Goal: Transaction & Acquisition: Purchase product/service

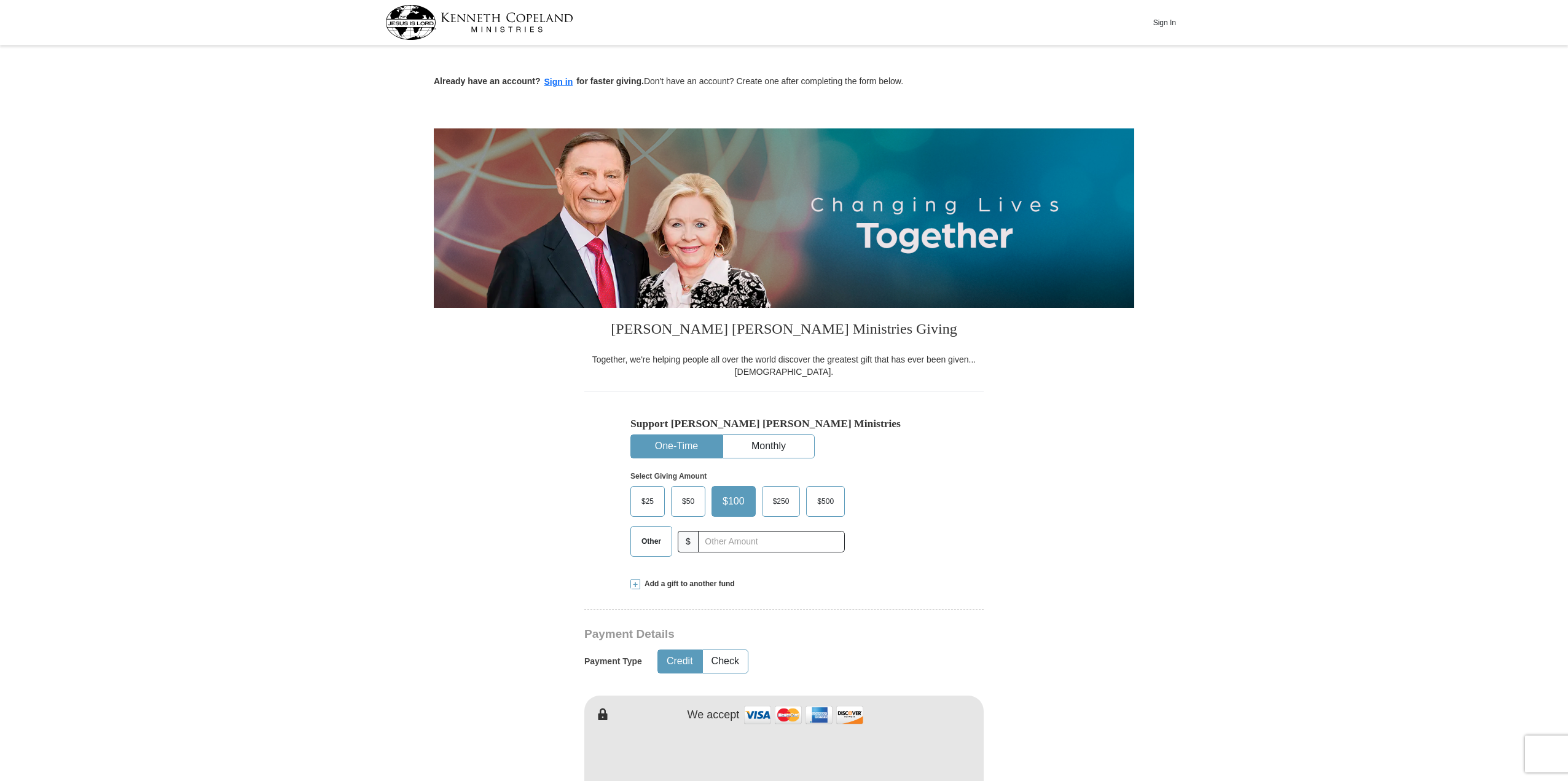
click at [643, 485] on div "Select Giving Amount Amount must be a valid number The total gift cannot be les…" at bounding box center [784, 512] width 308 height 108
drag, startPoint x: 641, startPoint y: 503, endPoint x: 686, endPoint y: 627, distance: 131.9
click at [640, 504] on span "$25" at bounding box center [647, 502] width 24 height 19
click at [0, 0] on input "$25" at bounding box center [0, 0] width 0 height 0
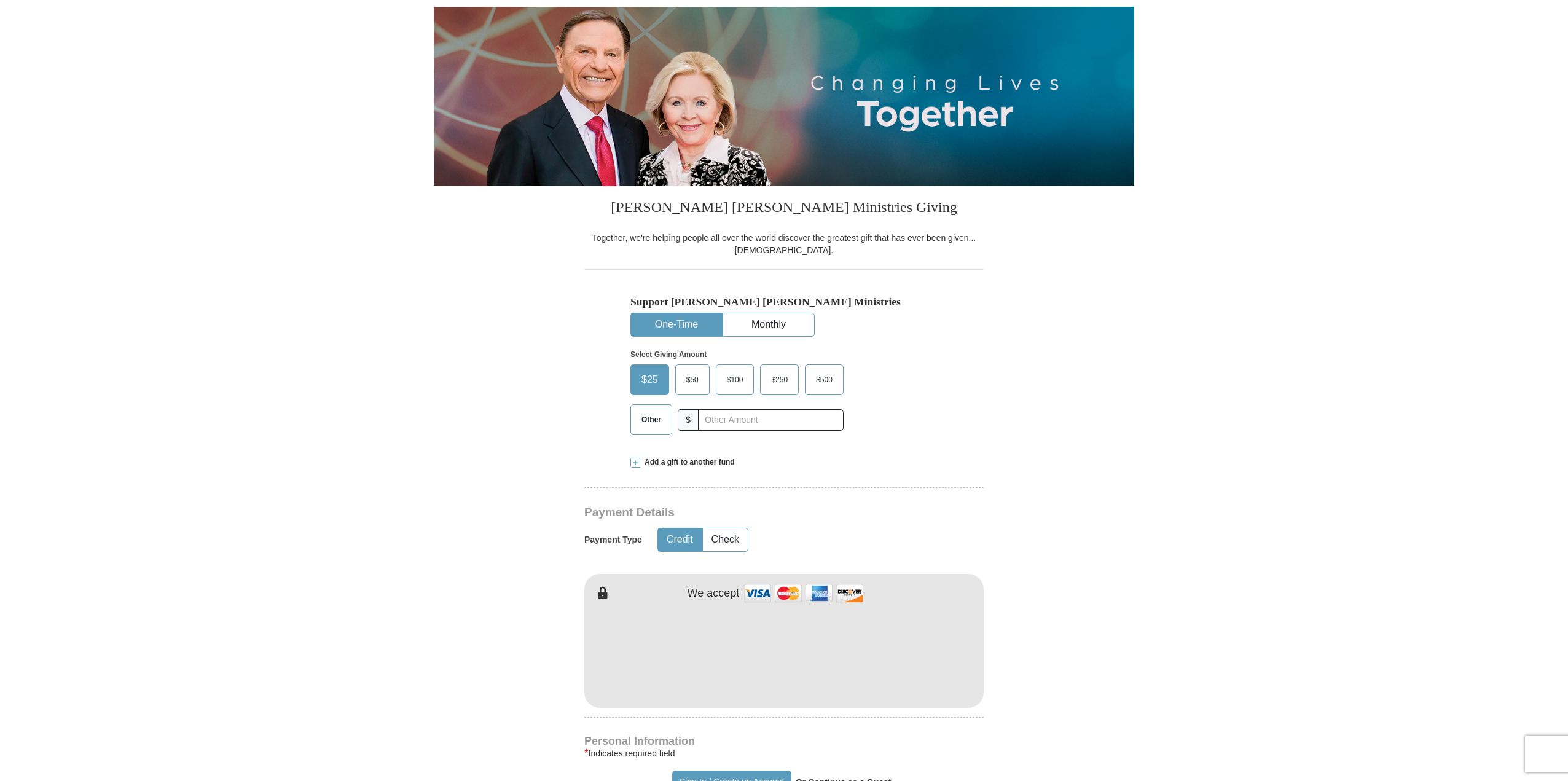
scroll to position [123, 0]
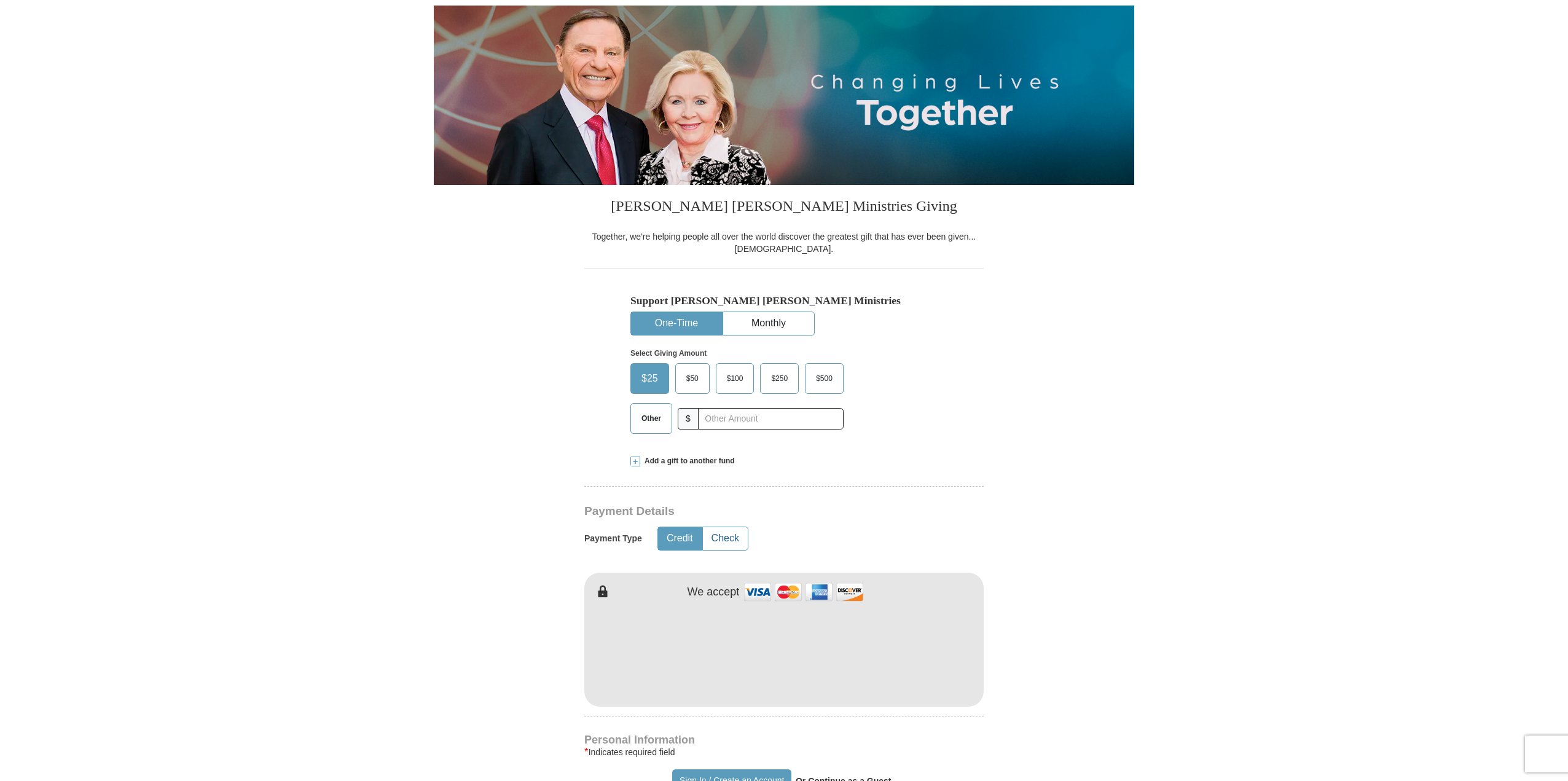
type input "ada"
type input "[PERSON_NAME]"
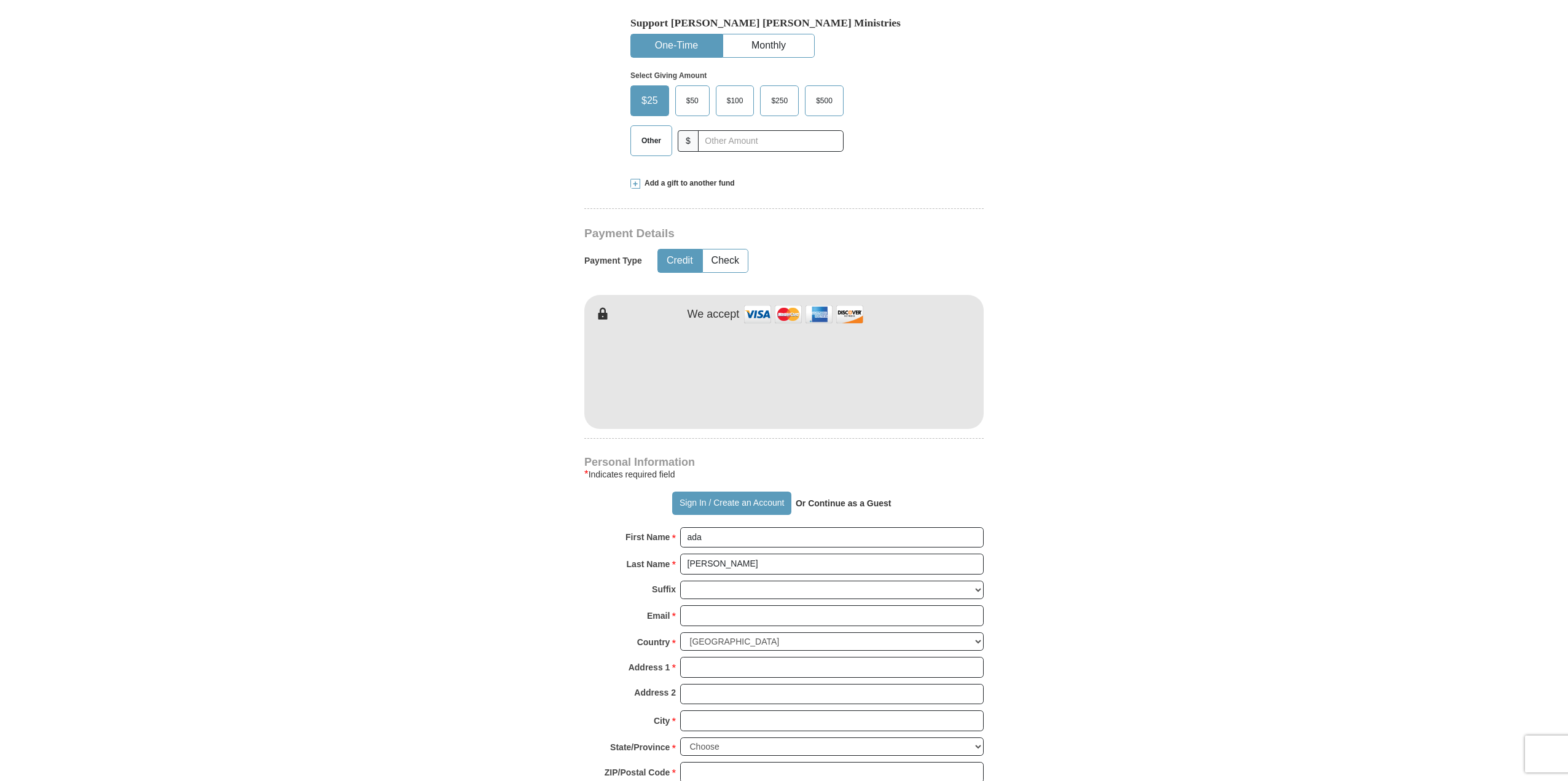
scroll to position [430, 0]
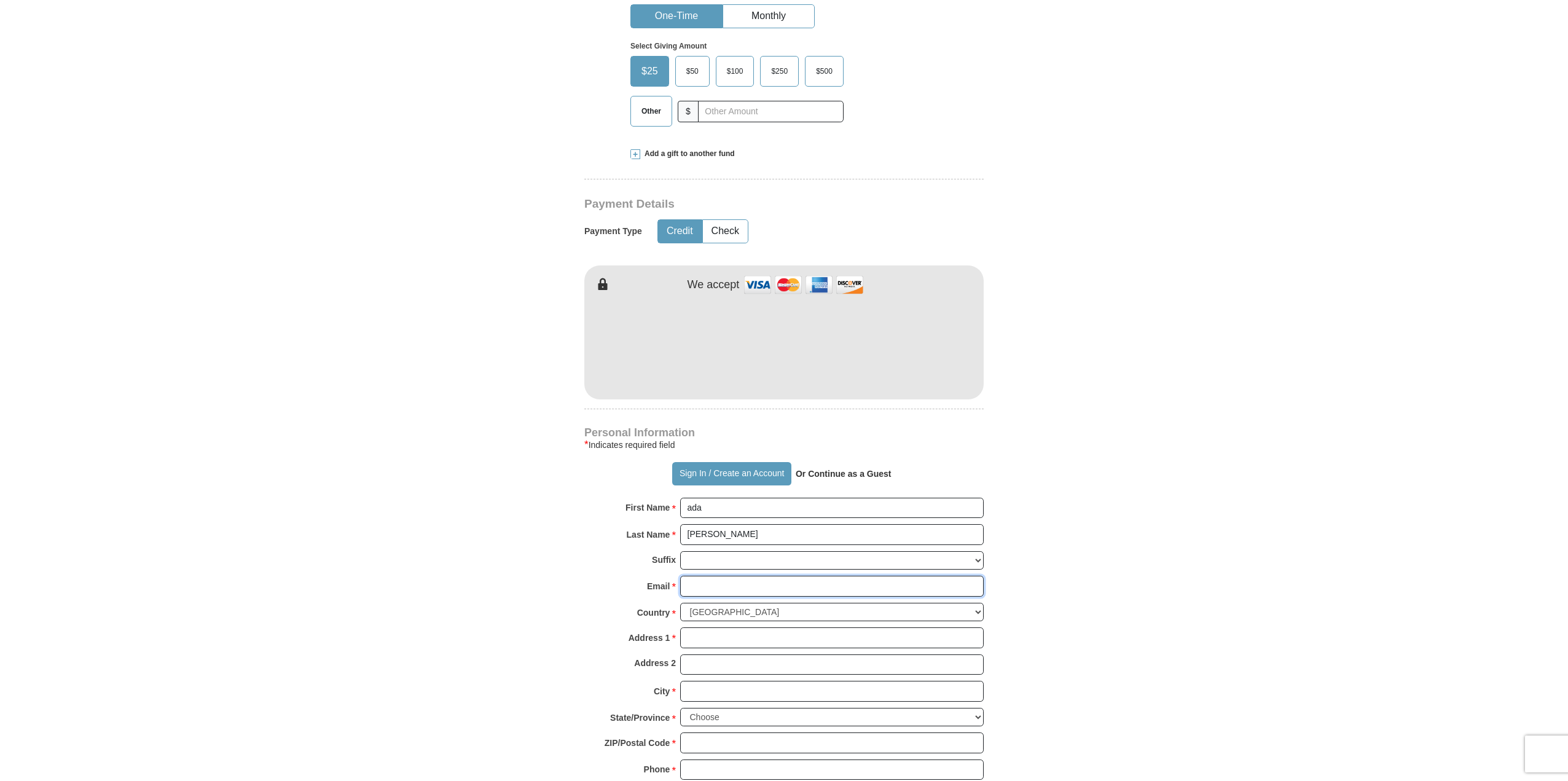
click at [716, 581] on input "Email *" at bounding box center [832, 586] width 304 height 21
type input "[EMAIL_ADDRESS][DOMAIN_NAME]"
type input "285 EDISTO PL, apopka"
type input "apopka"
type input "APOPKA"
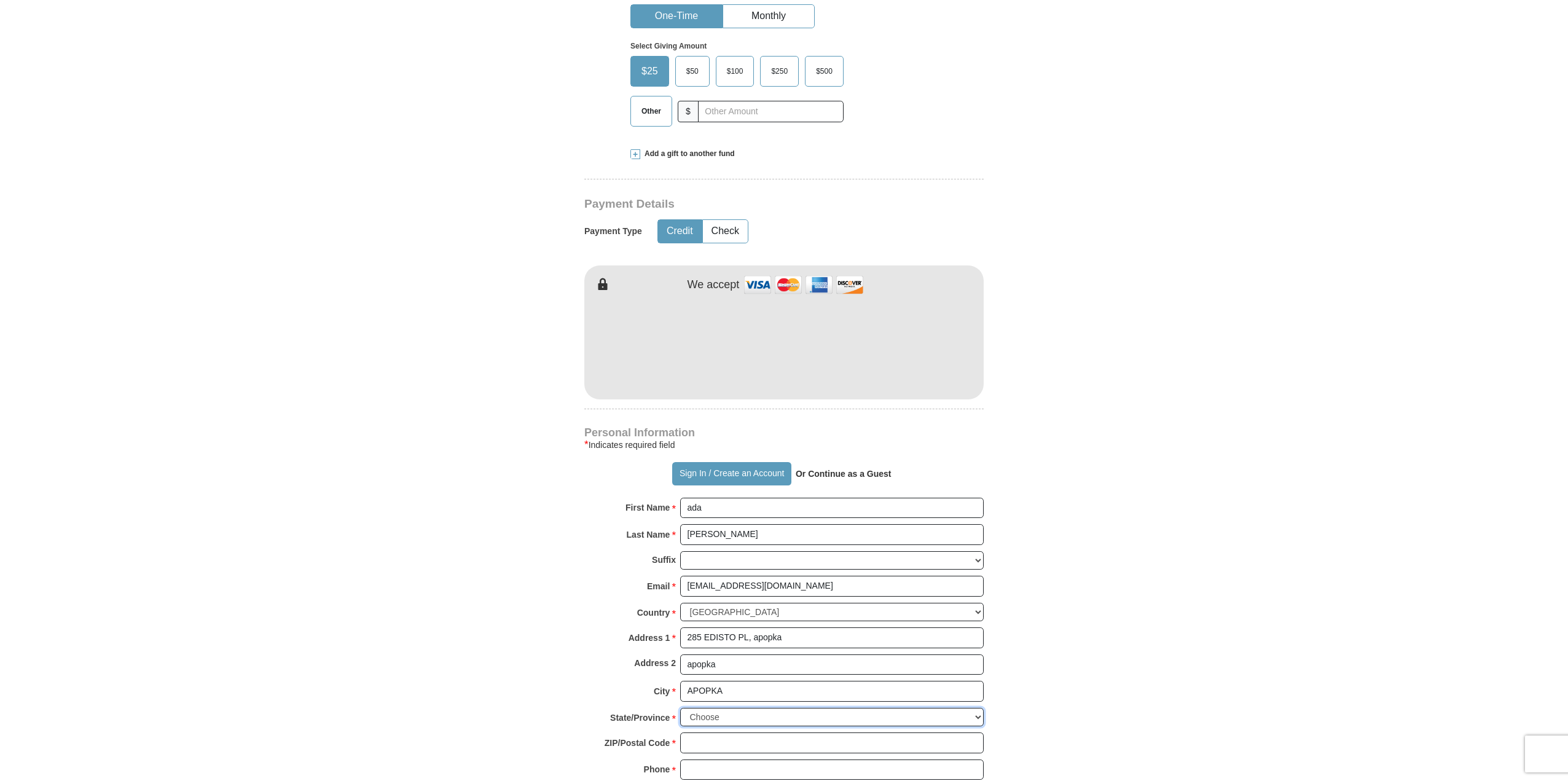
select select "FL"
type input "32712"
type input "4073047693"
drag, startPoint x: 781, startPoint y: 635, endPoint x: 752, endPoint y: 639, distance: 29.3
click at [747, 645] on div "Address 1 * 285 EDISTO PL, apopka Please enter Address 1" at bounding box center [784, 640] width 400 height 27
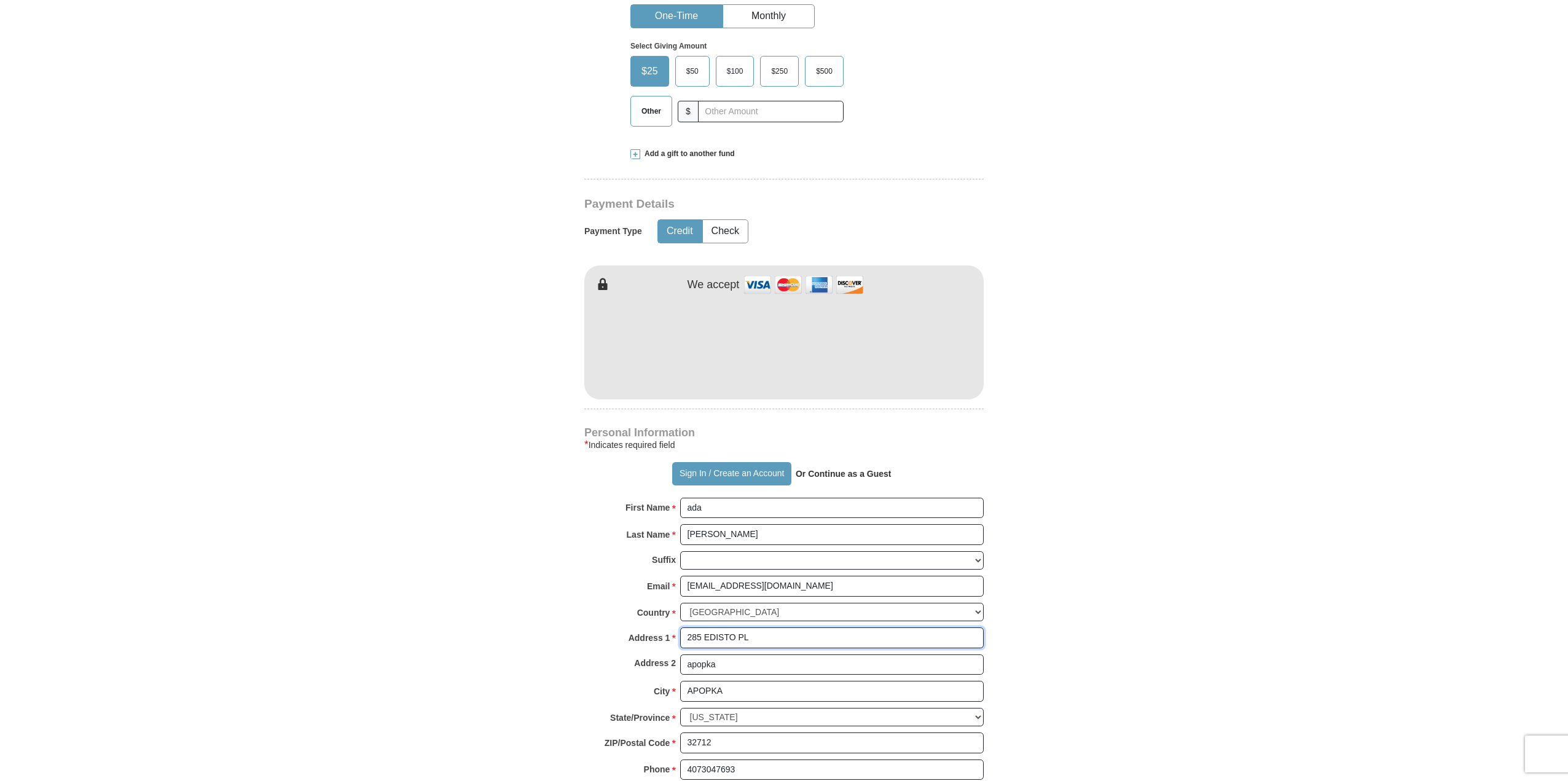
type input "285 EDISTO PL"
click at [1554, 574] on body "Sign In Already have an account? Sign in for faster giving. Don't have an accou…" at bounding box center [784, 746] width 1568 height 2353
drag, startPoint x: 641, startPoint y: 667, endPoint x: 605, endPoint y: 659, distance: 36.9
click at [613, 663] on div "Address 2 apopka" at bounding box center [784, 668] width 400 height 27
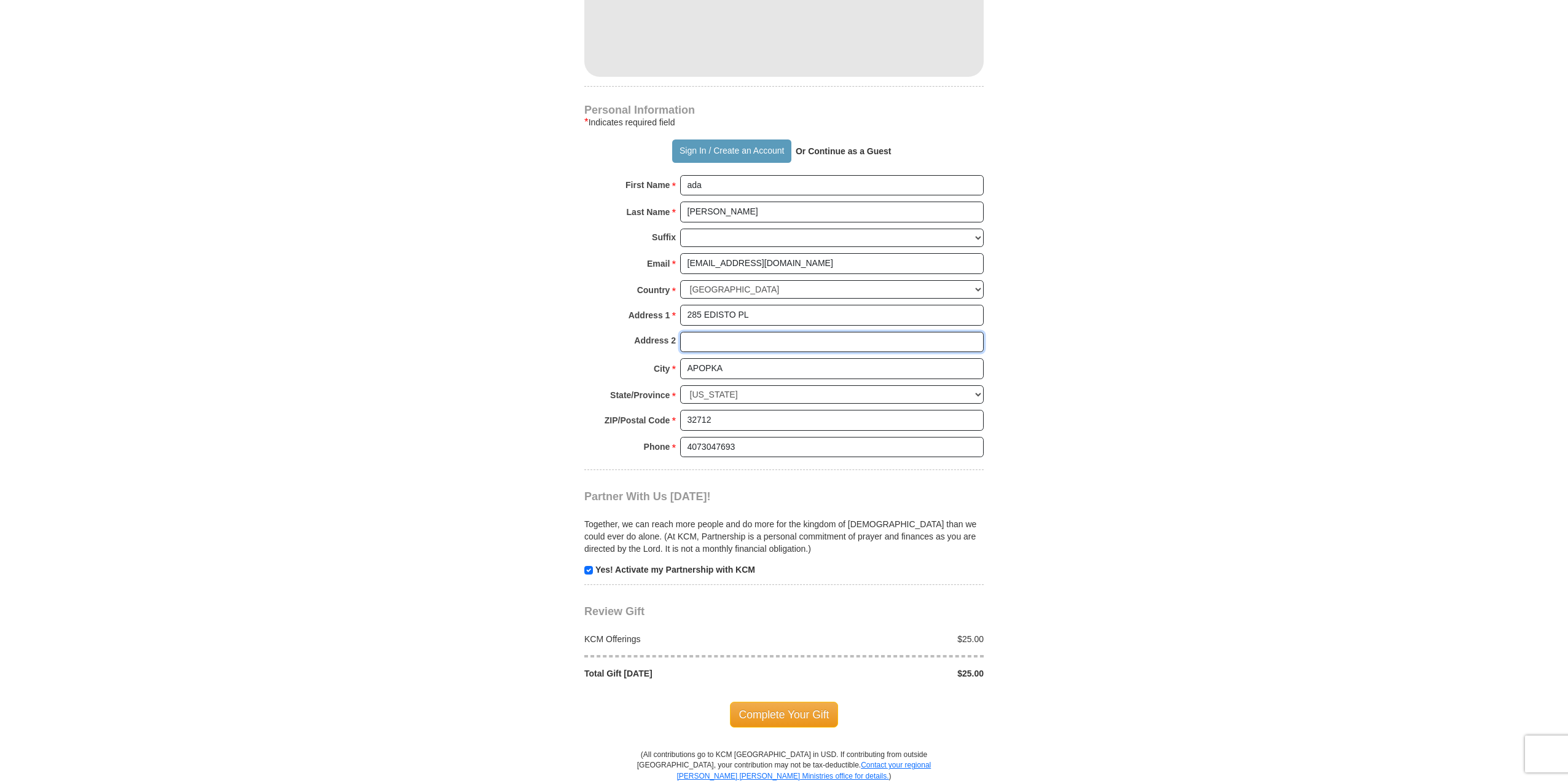
scroll to position [922, 0]
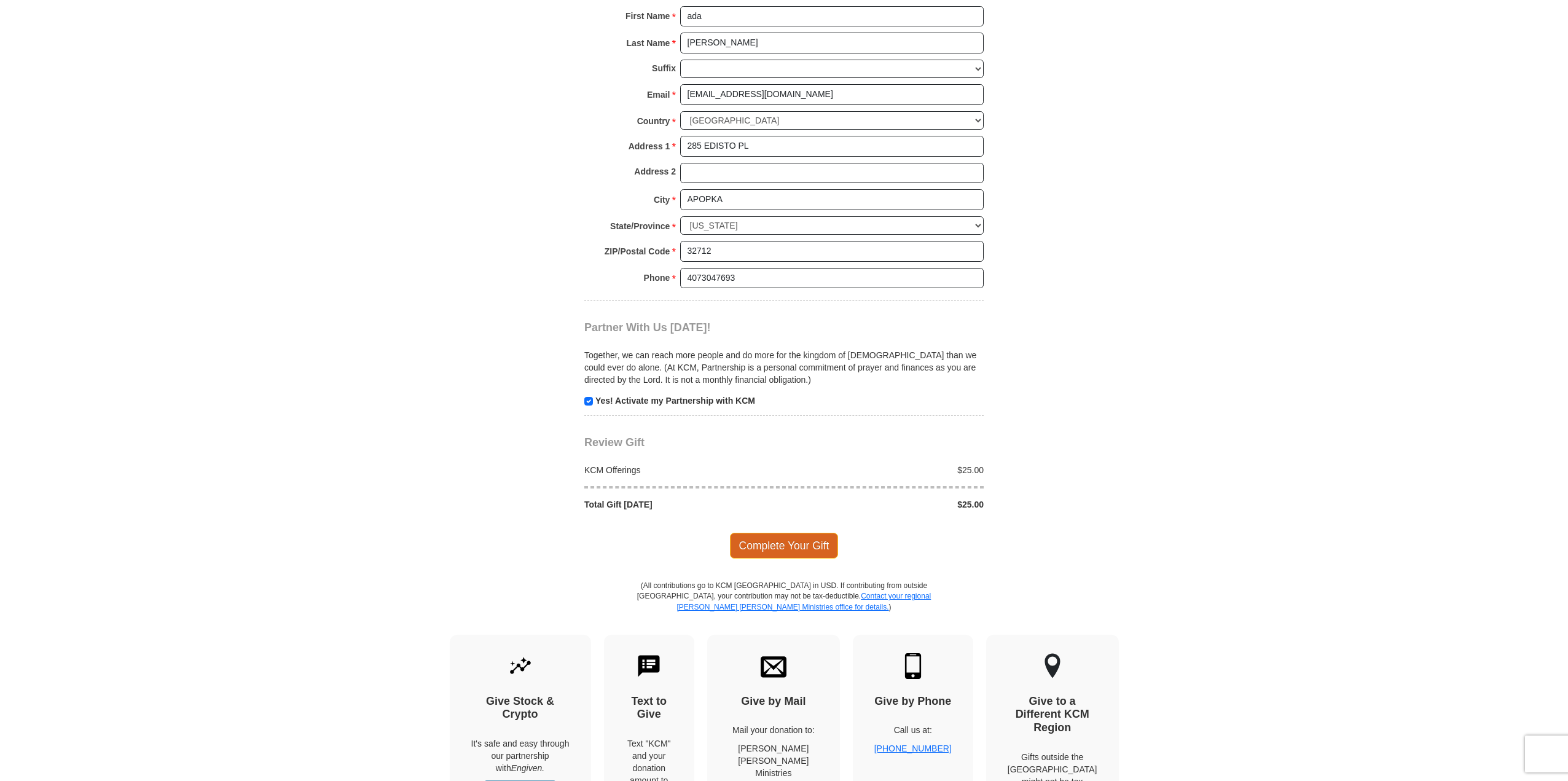
click at [773, 539] on span "Complete Your Gift" at bounding box center [784, 546] width 109 height 26
